Goal: Find specific page/section: Find specific page/section

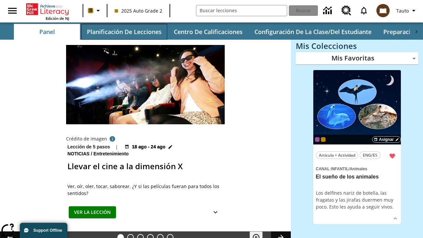
click at [124, 32] on button "Planificación de lecciones" at bounding box center [124, 32] width 86 height 16
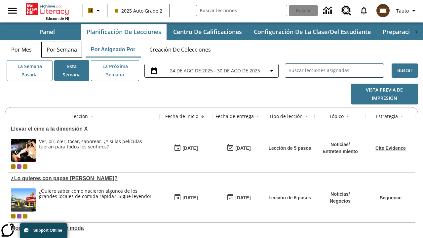
click at [62, 50] on button "Por semana" at bounding box center [61, 50] width 41 height 16
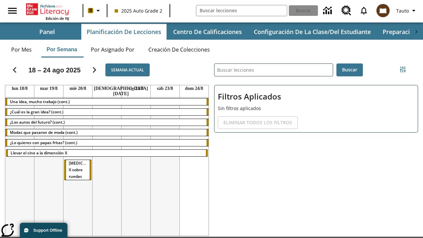
click at [194, 164] on tr "Una idea, mucho trabajo (cont.) ¿Cuál es la gran idea? (cont.) ¿Los autos del f…" at bounding box center [106, 169] width 203 height 142
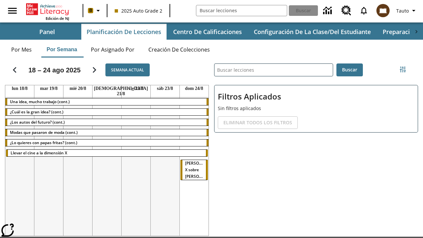
click at [192, 160] on span "[PERSON_NAME] X sobre [PERSON_NAME]" at bounding box center [200, 169] width 31 height 19
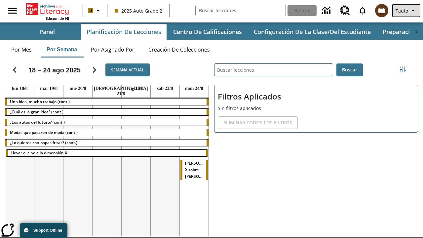
click at [407, 11] on span "Tauto" at bounding box center [402, 10] width 13 height 7
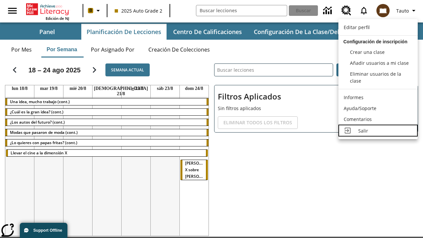
click at [378, 131] on div "Salir" at bounding box center [385, 130] width 54 height 7
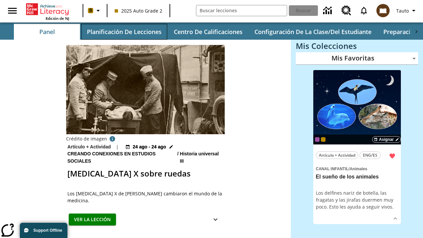
click at [124, 32] on button "Planificación de lecciones" at bounding box center [124, 32] width 86 height 16
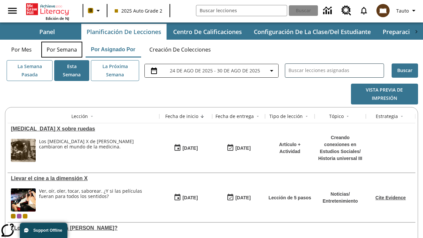
click at [62, 50] on button "Por semana" at bounding box center [61, 50] width 41 height 16
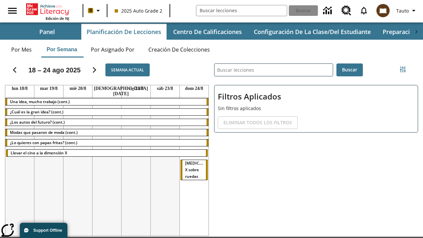
click at [78, 164] on tr "Una idea, mucho trabajo (cont.) ¿Cuál es la gran idea? (cont.) ¿Los autos del f…" at bounding box center [106, 169] width 203 height 142
